Goal: Task Accomplishment & Management: Use online tool/utility

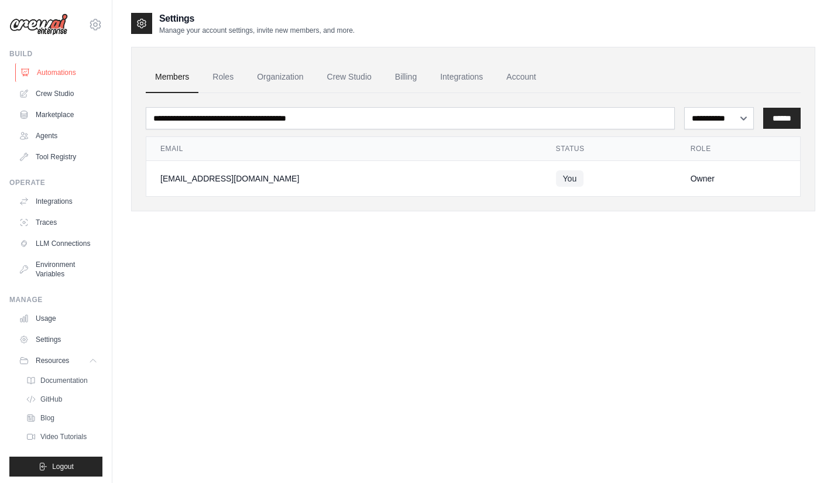
drag, startPoint x: 0, startPoint y: 0, endPoint x: 54, endPoint y: 77, distance: 93.7
click at [54, 77] on link "Automations" at bounding box center [59, 72] width 88 height 19
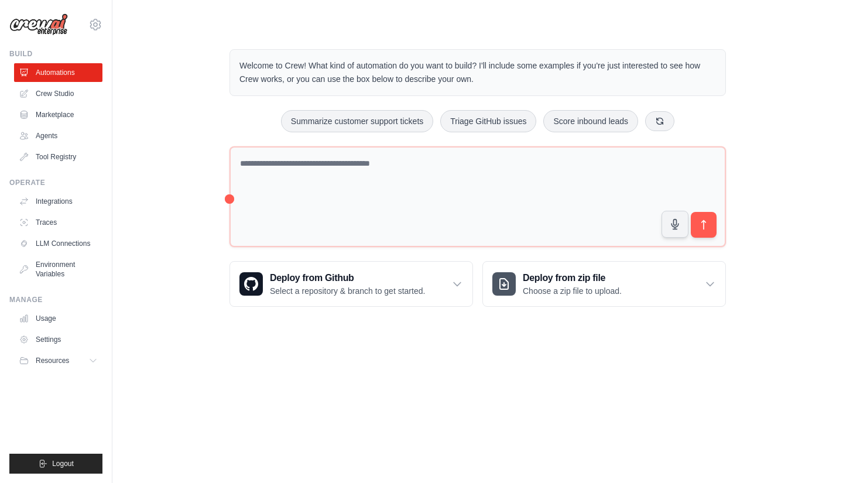
click at [59, 100] on link "Crew Studio" at bounding box center [58, 93] width 88 height 19
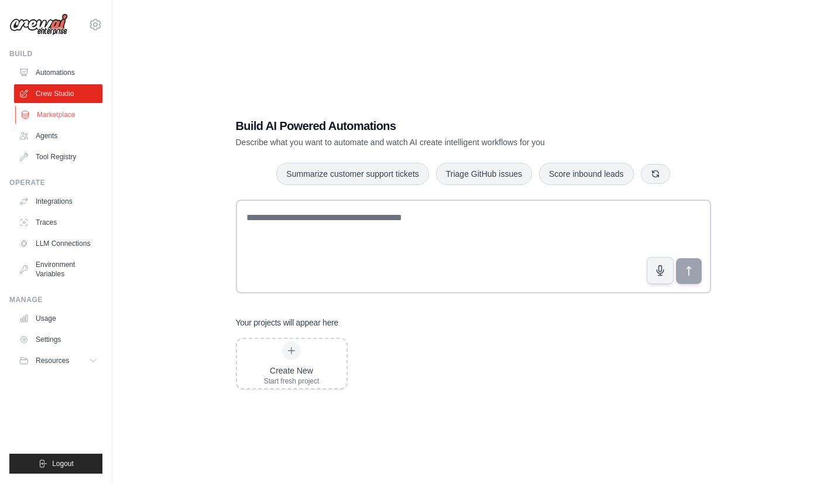
click at [68, 117] on link "Marketplace" at bounding box center [59, 114] width 88 height 19
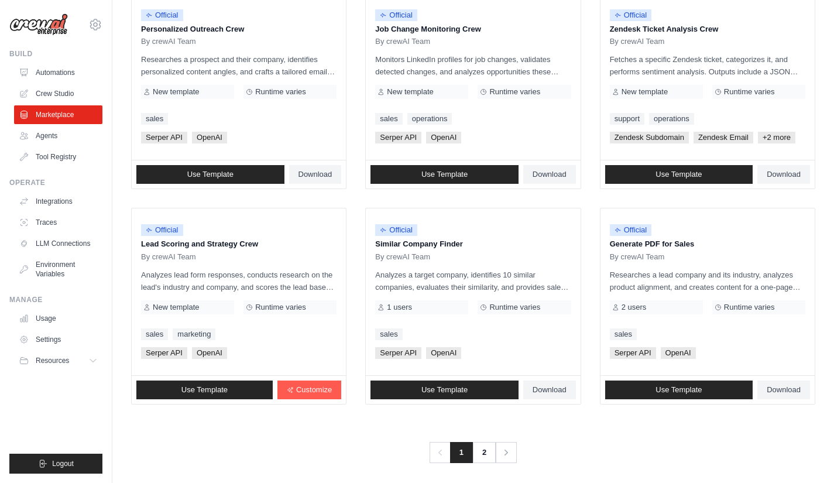
scroll to position [602, 0]
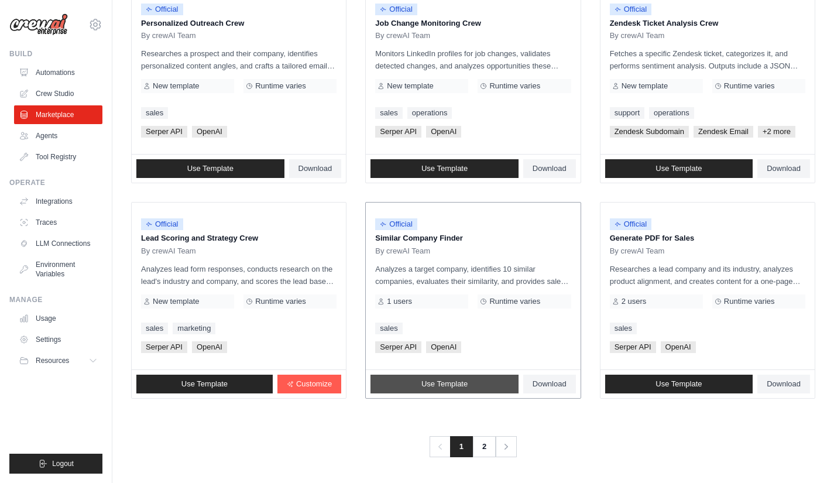
click at [449, 386] on span "Use Template" at bounding box center [444, 383] width 46 height 9
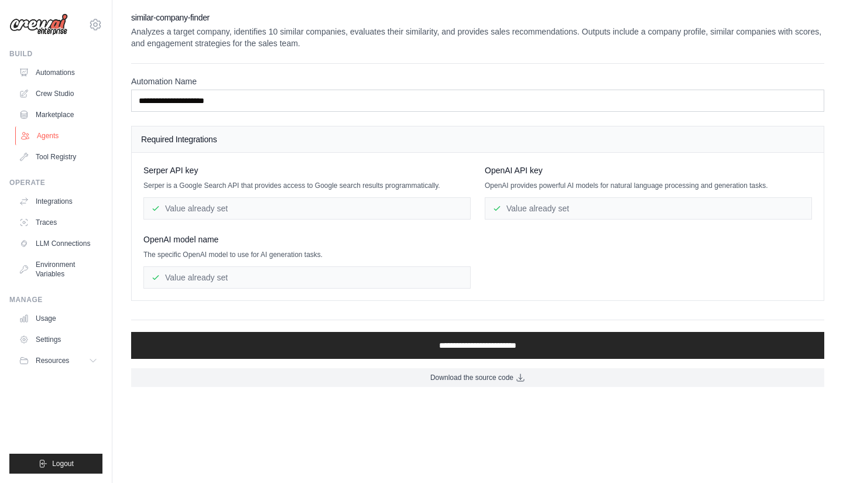
click at [55, 139] on link "Agents" at bounding box center [59, 135] width 88 height 19
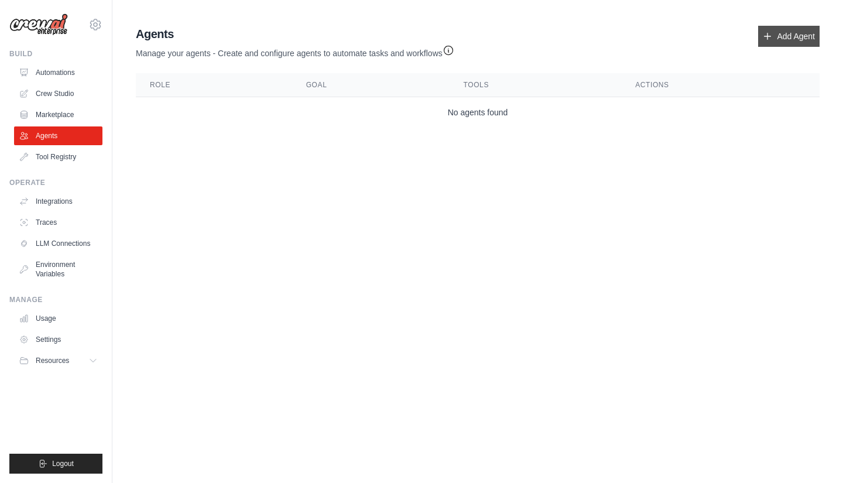
click at [790, 28] on link "Add Agent" at bounding box center [788, 36] width 61 height 21
click at [771, 31] on link "Add Agent" at bounding box center [788, 36] width 61 height 21
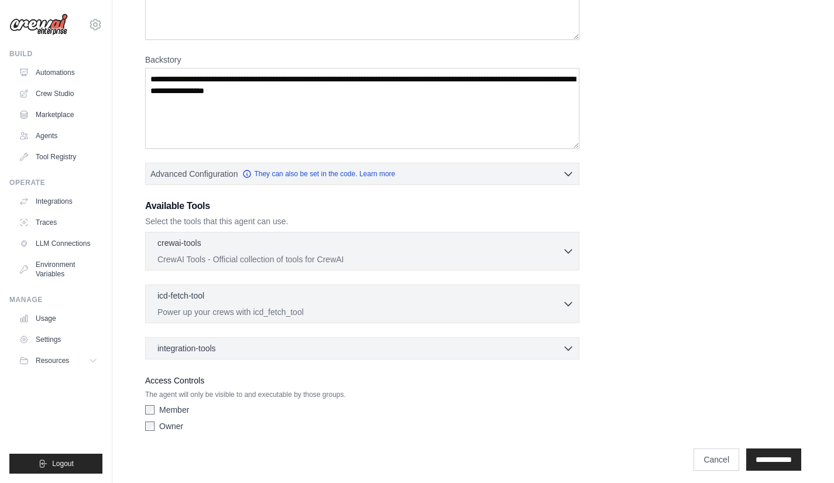
scroll to position [145, 0]
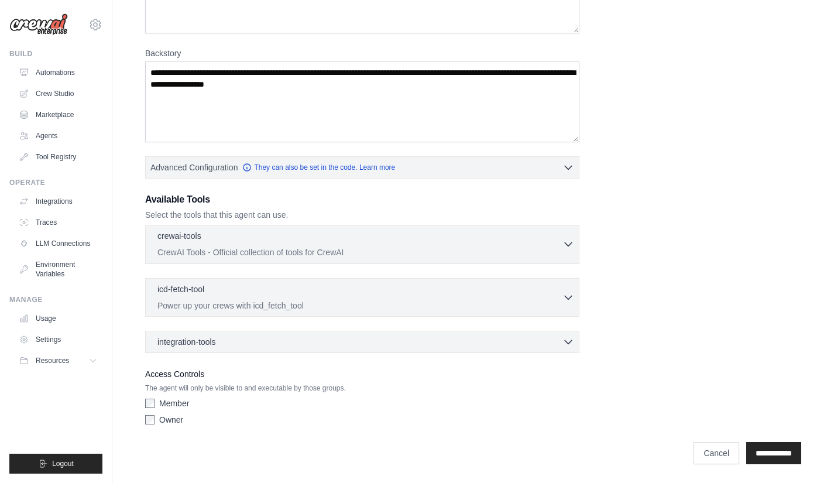
click at [566, 243] on icon "button" at bounding box center [568, 244] width 12 height 12
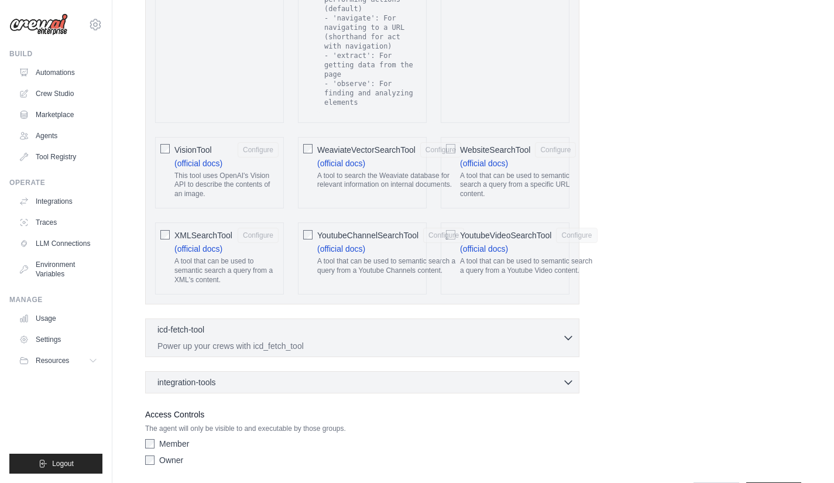
scroll to position [2418, 0]
click at [567, 329] on icon "button" at bounding box center [568, 335] width 12 height 12
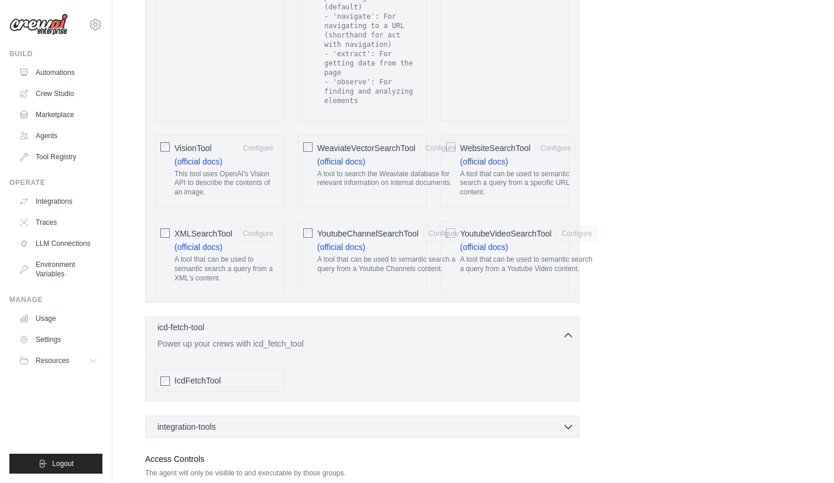
click at [567, 329] on icon "button" at bounding box center [568, 335] width 12 height 12
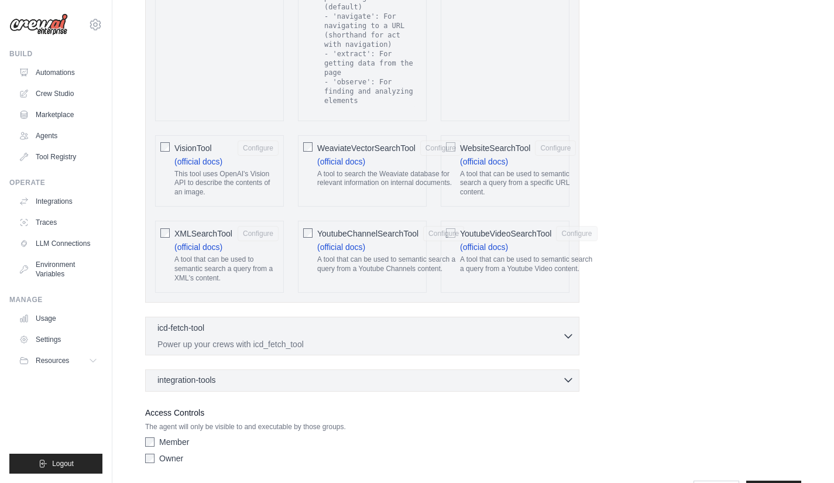
click at [566, 374] on icon "button" at bounding box center [568, 380] width 12 height 12
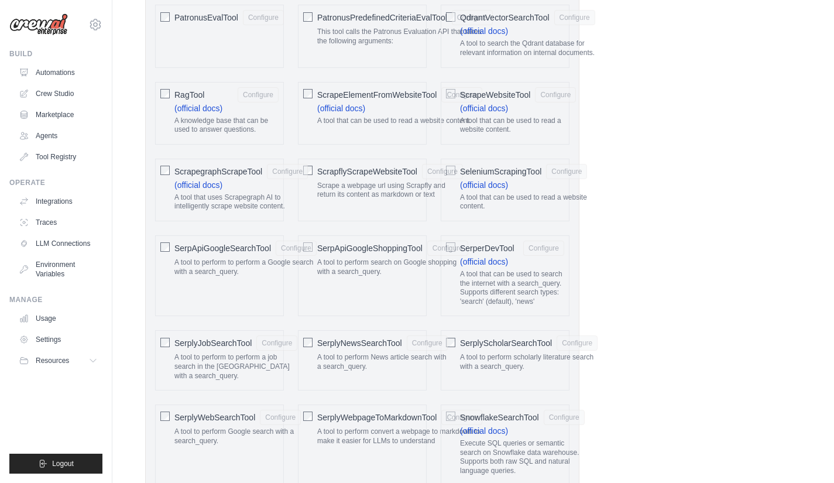
scroll to position [1538, 0]
